Goal: Find specific page/section: Find specific page/section

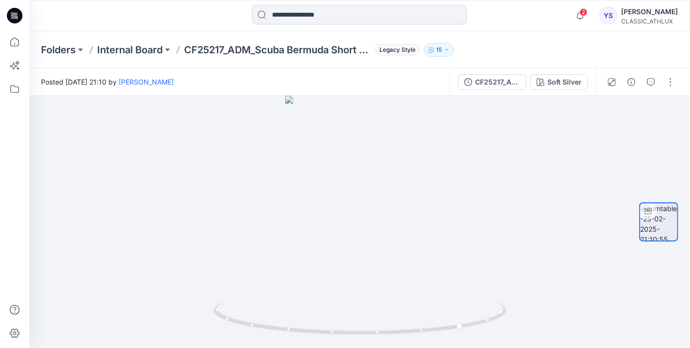
click at [338, 18] on input at bounding box center [359, 15] width 215 height 20
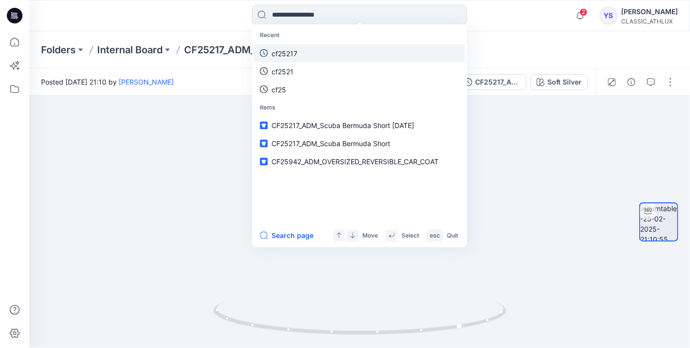
click at [325, 59] on link "cf25217" at bounding box center [359, 53] width 211 height 18
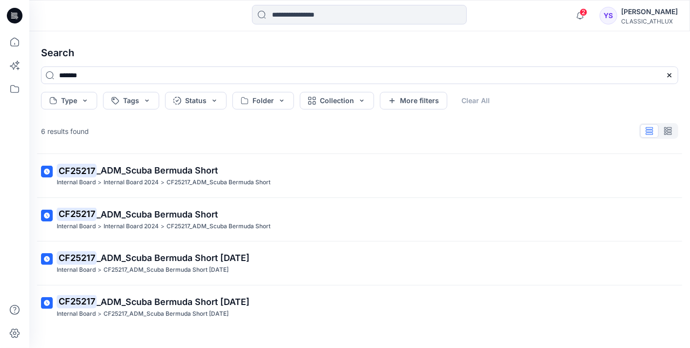
scroll to position [97, 0]
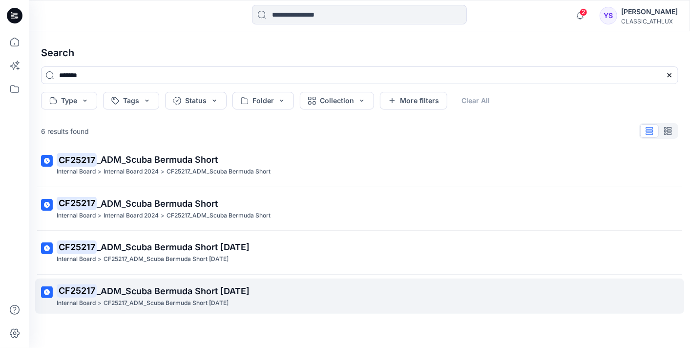
click at [183, 286] on span "_ADM_Scuba Bermuda Short [DATE]" at bounding box center [173, 291] width 153 height 10
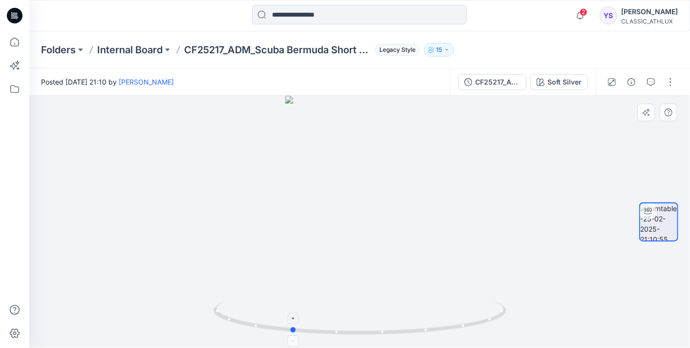
drag, startPoint x: 382, startPoint y: 339, endPoint x: 314, endPoint y: 327, distance: 69.9
click at [314, 327] on div at bounding box center [359, 222] width 661 height 252
